Goal: Task Accomplishment & Management: Complete application form

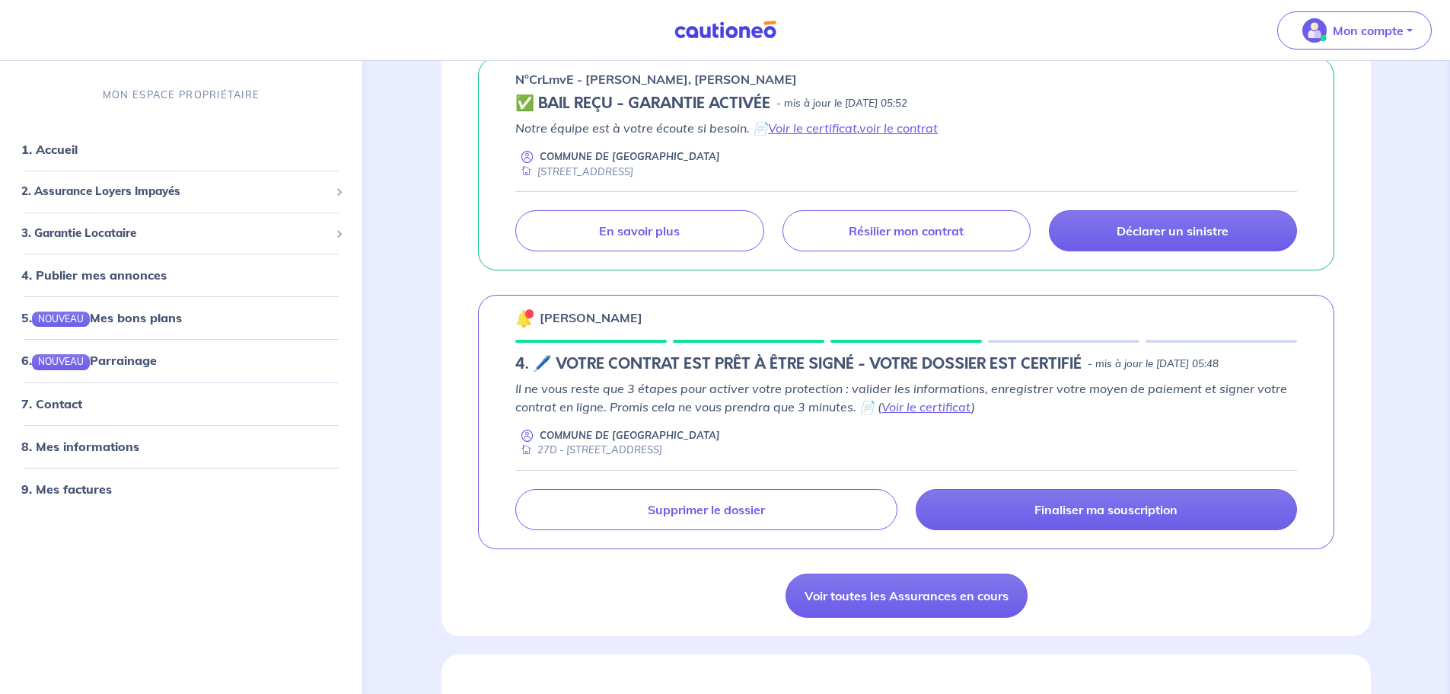
scroll to position [1218, 0]
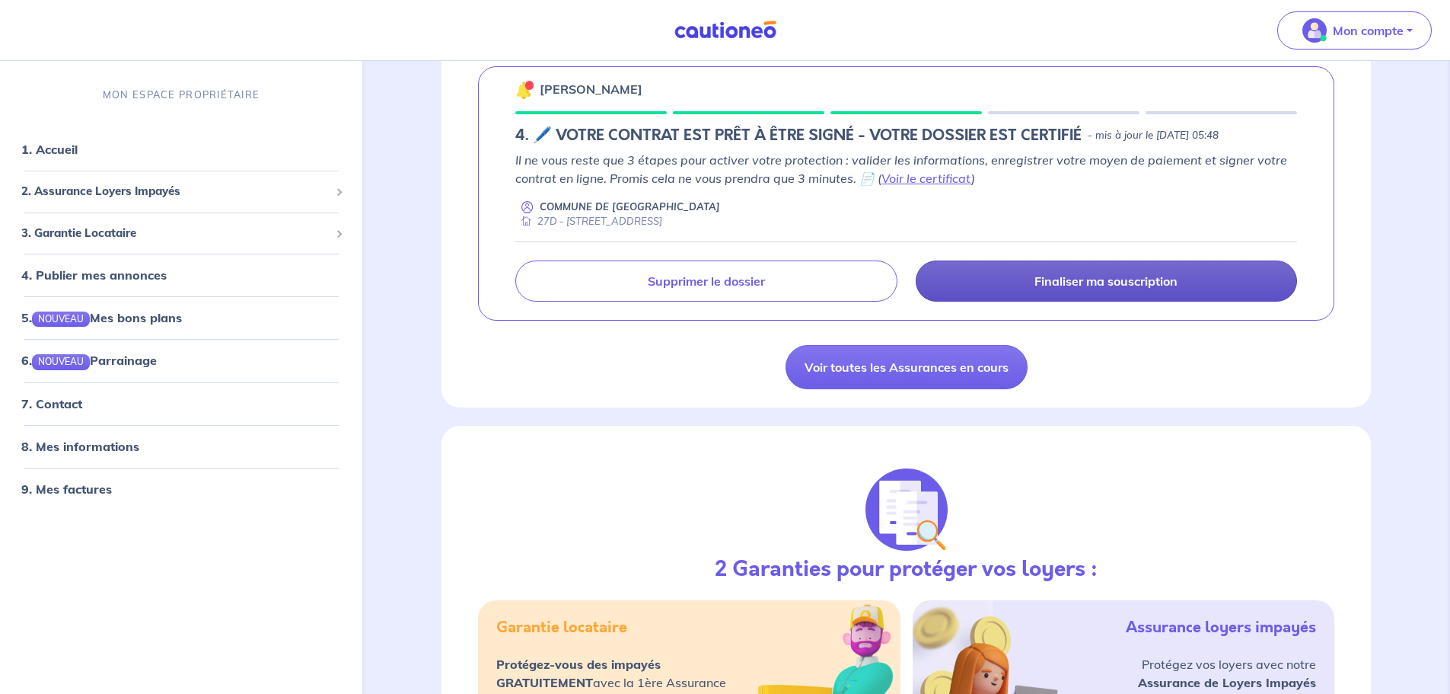
click at [1071, 279] on p "Finaliser ma souscription" at bounding box center [1106, 280] width 143 height 15
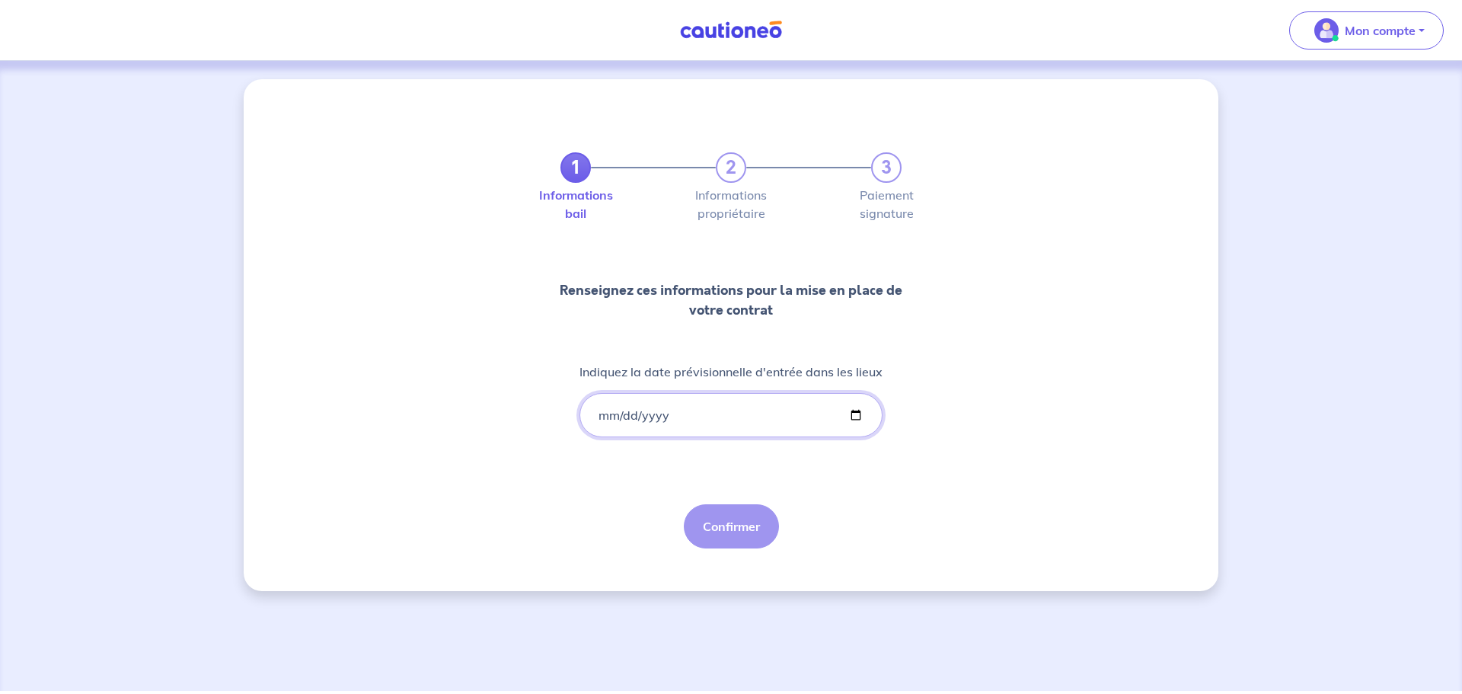
click at [601, 408] on input "Indiquez la date prévisionnelle d'entrée dans les lieux" at bounding box center [730, 415] width 303 height 44
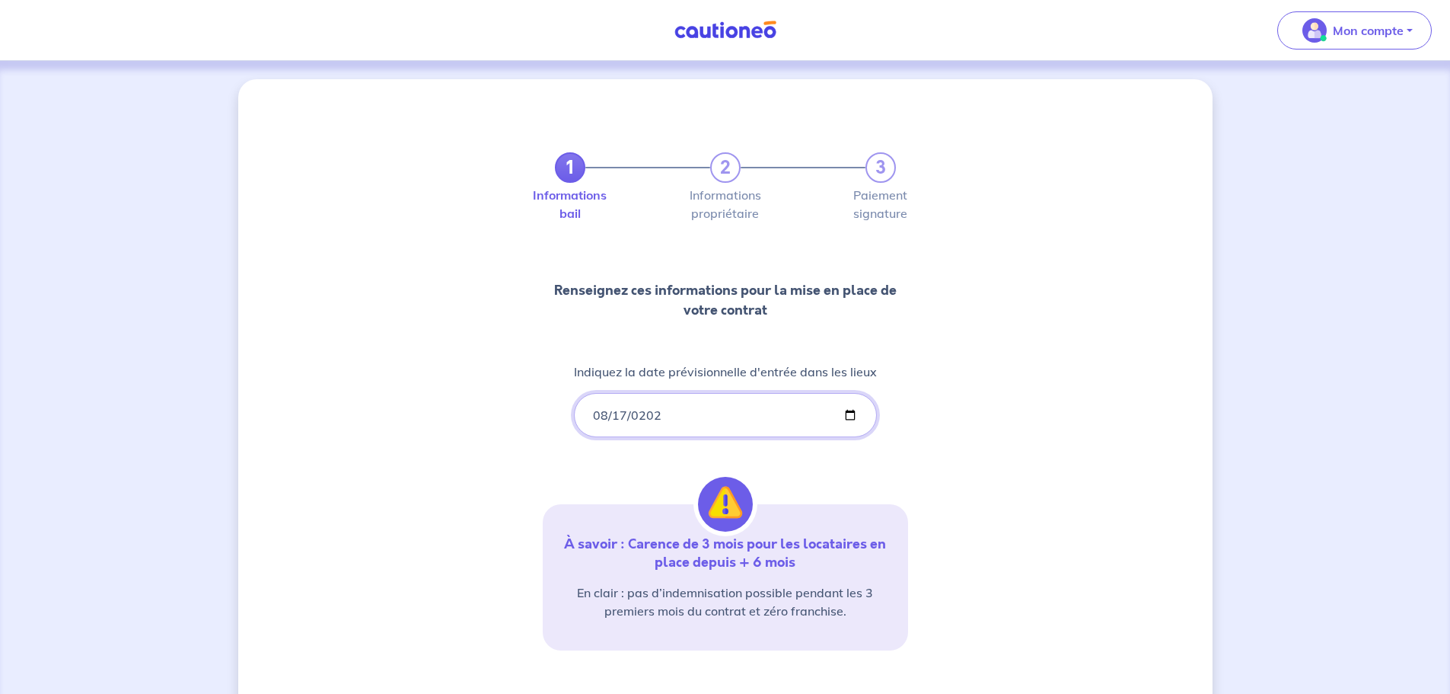
type input "[DATE]"
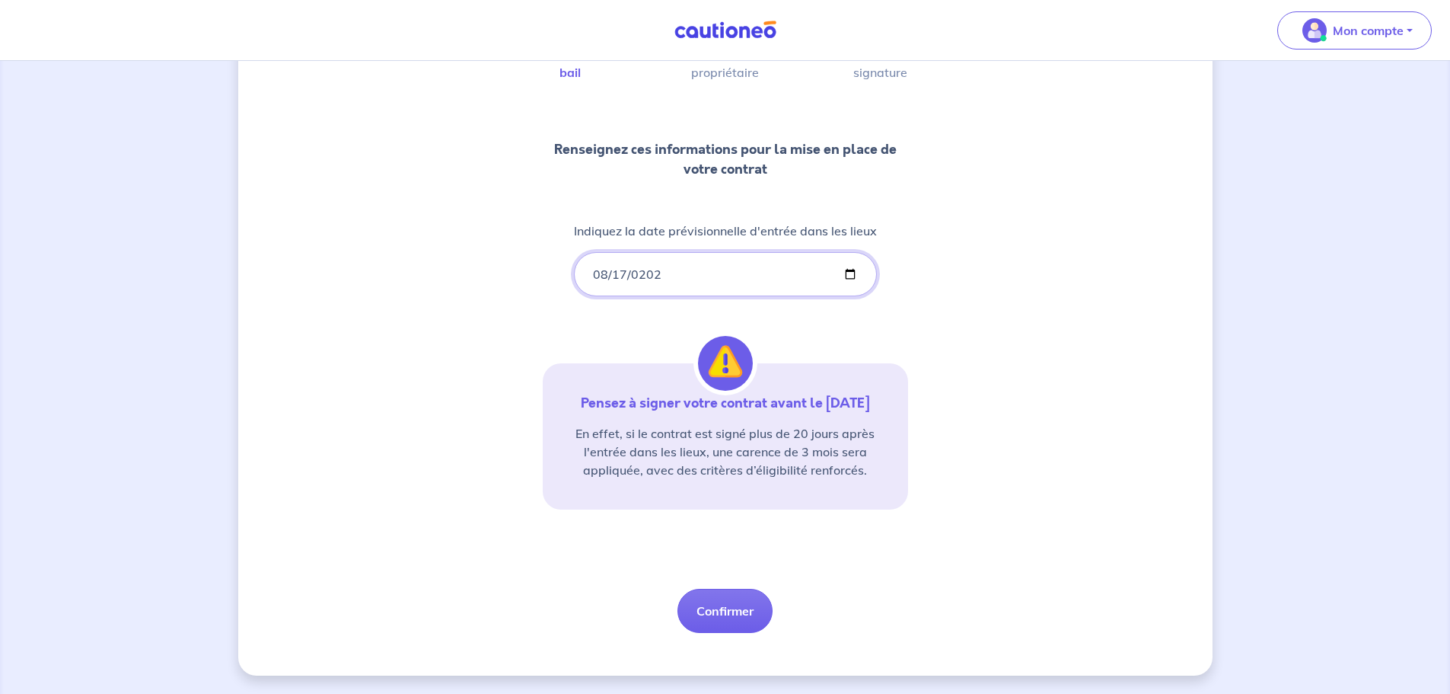
scroll to position [159, 0]
click at [734, 614] on button "Confirmer" at bounding box center [725, 610] width 95 height 44
select select "FR"
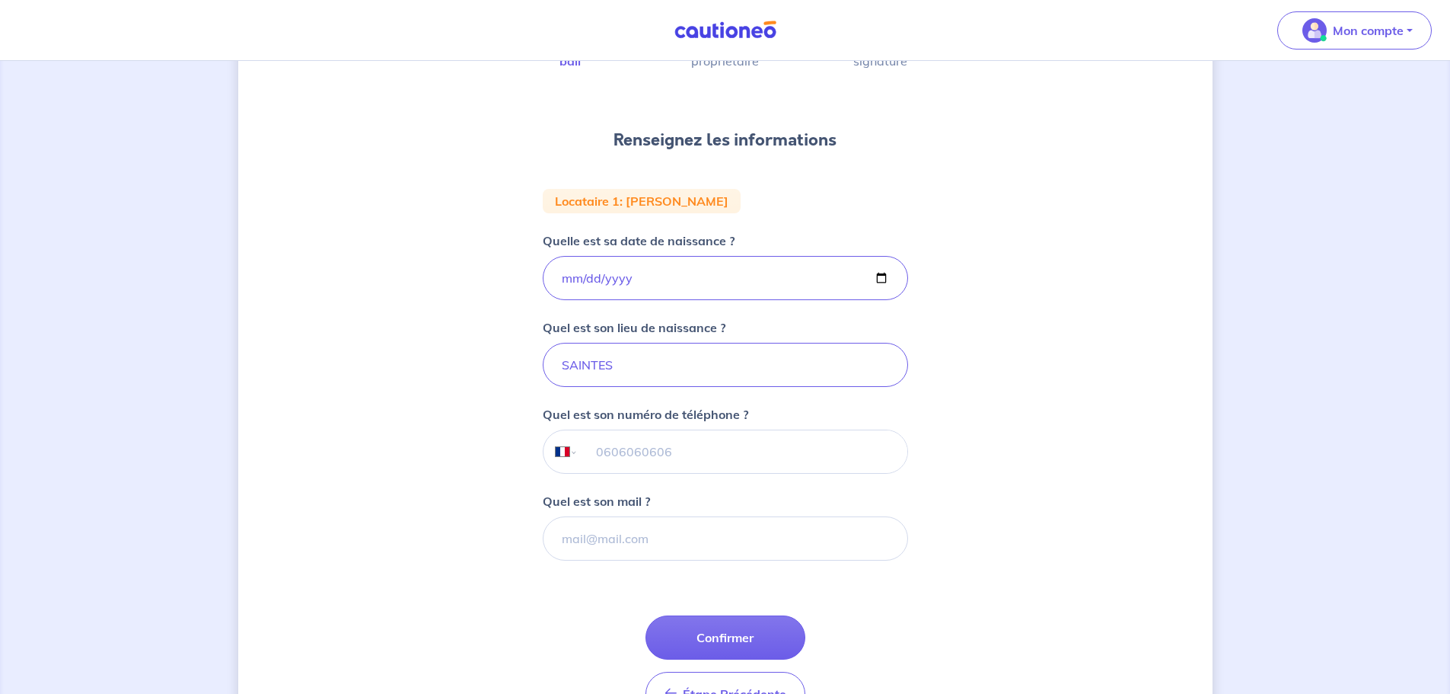
scroll to position [228, 0]
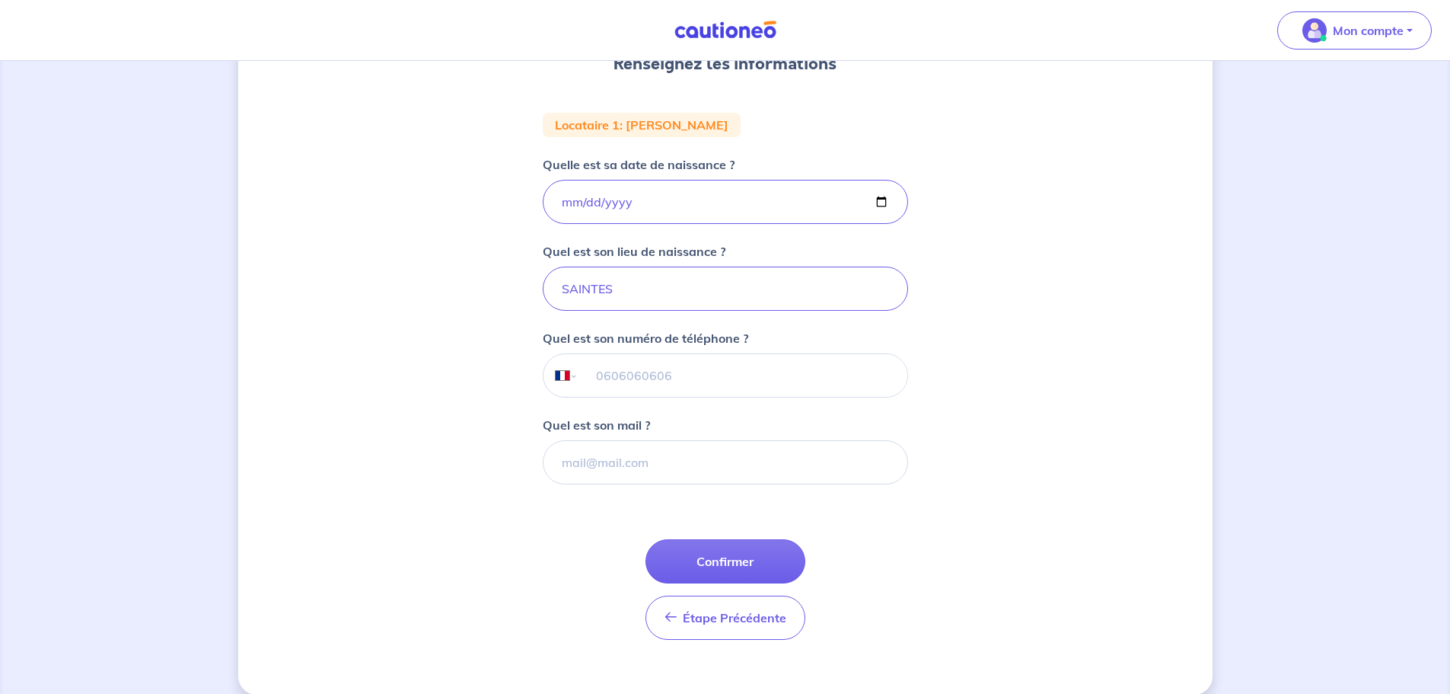
click at [622, 384] on input "tel" at bounding box center [742, 375] width 329 height 43
paste input "[PHONE_NUMBER]"
type input "[PHONE_NUMBER]"
drag, startPoint x: 643, startPoint y: 452, endPoint x: 674, endPoint y: 484, distance: 44.7
click at [643, 452] on input "Quel est son mail ?" at bounding box center [725, 462] width 365 height 44
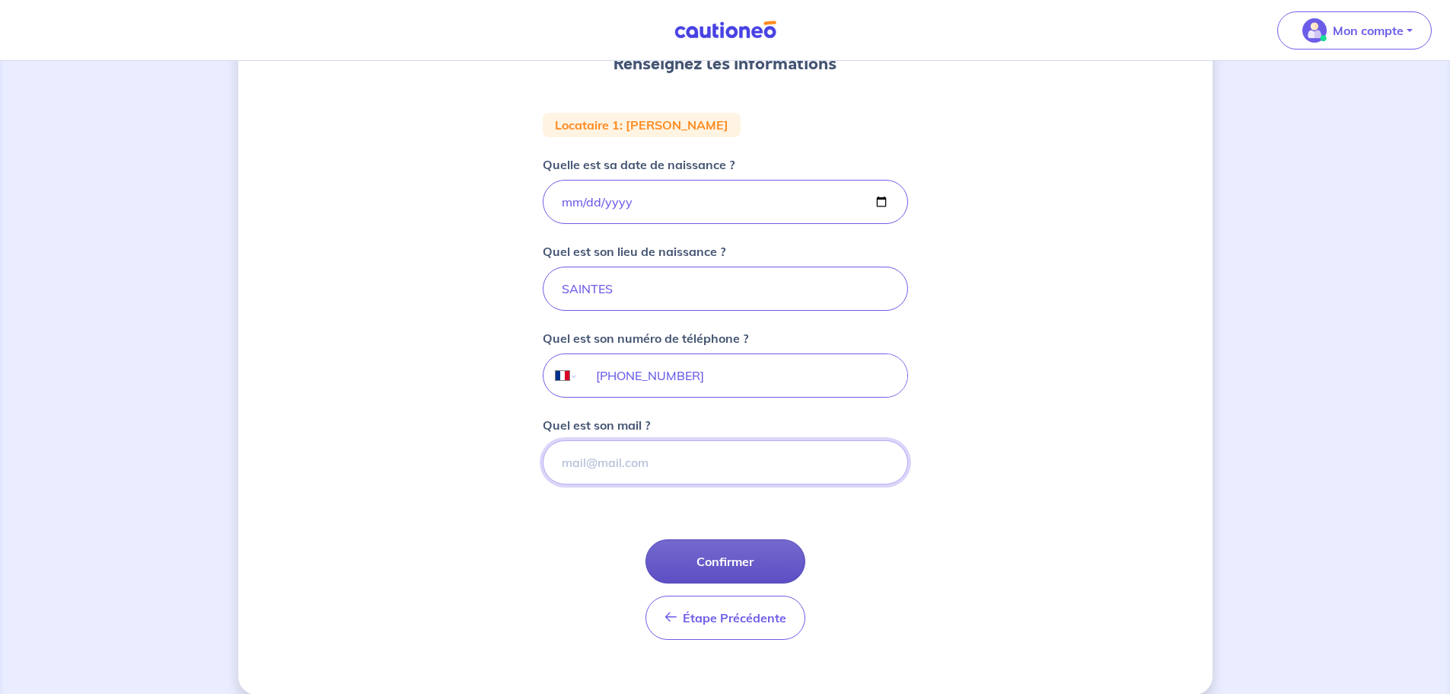
paste input "[PERSON_NAME][EMAIL_ADDRESS][DOMAIN_NAME]"
type input "[PERSON_NAME][EMAIL_ADDRESS][DOMAIN_NAME]"
click at [736, 563] on button "Confirmer" at bounding box center [726, 561] width 160 height 44
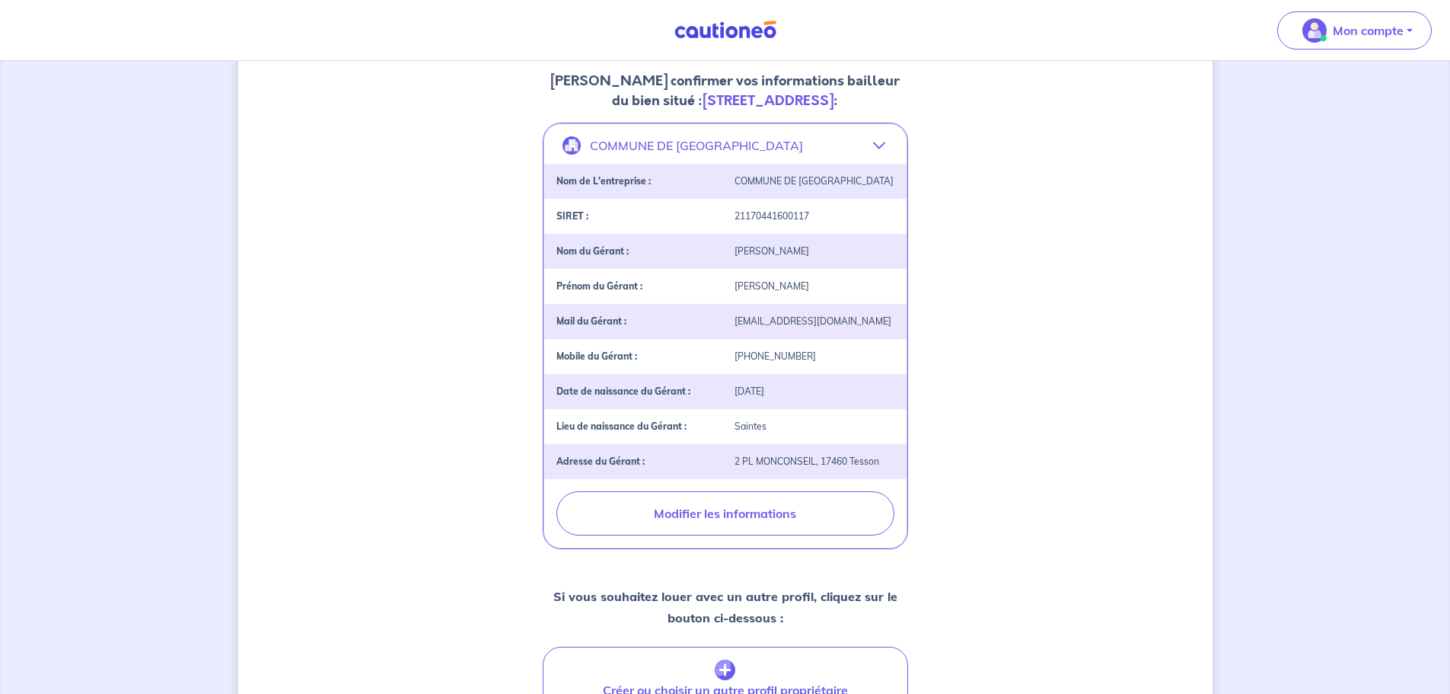
scroll to position [476, 0]
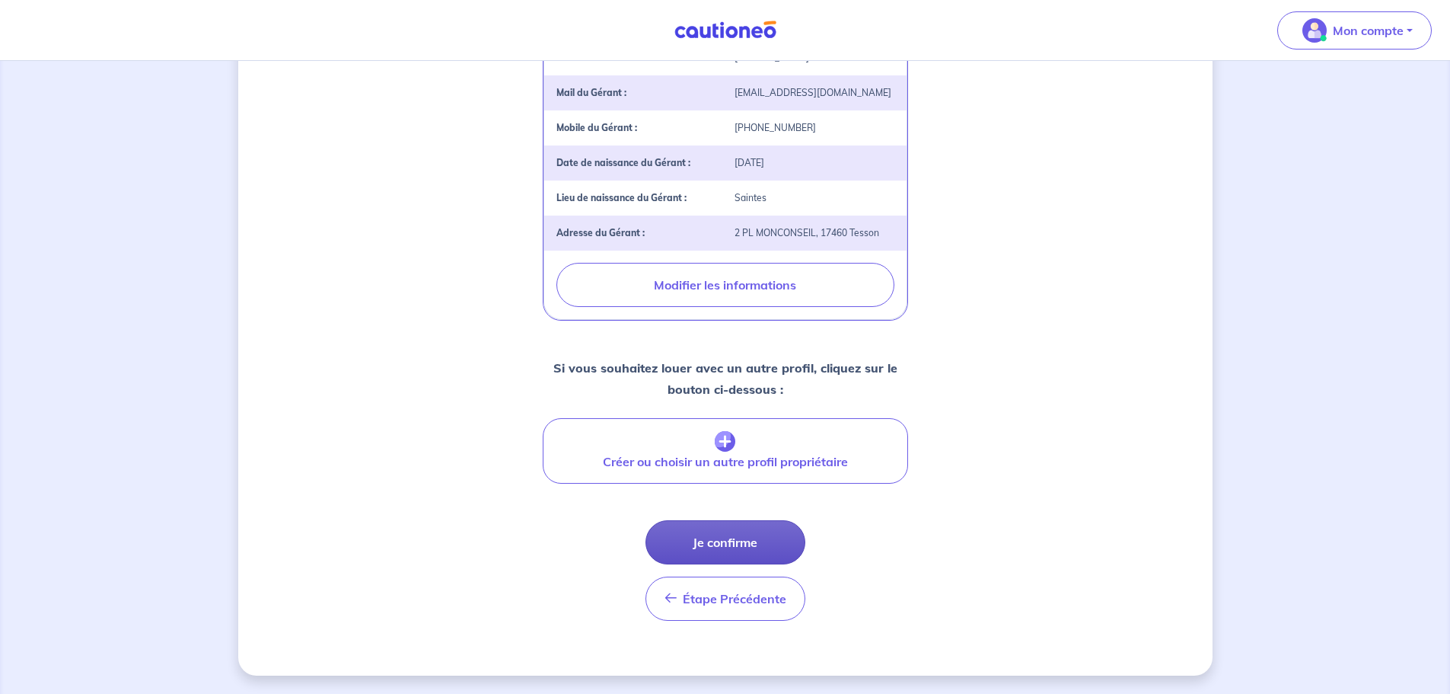
click at [702, 545] on button "Je confirme" at bounding box center [726, 542] width 160 height 44
